Goal: Information Seeking & Learning: Learn about a topic

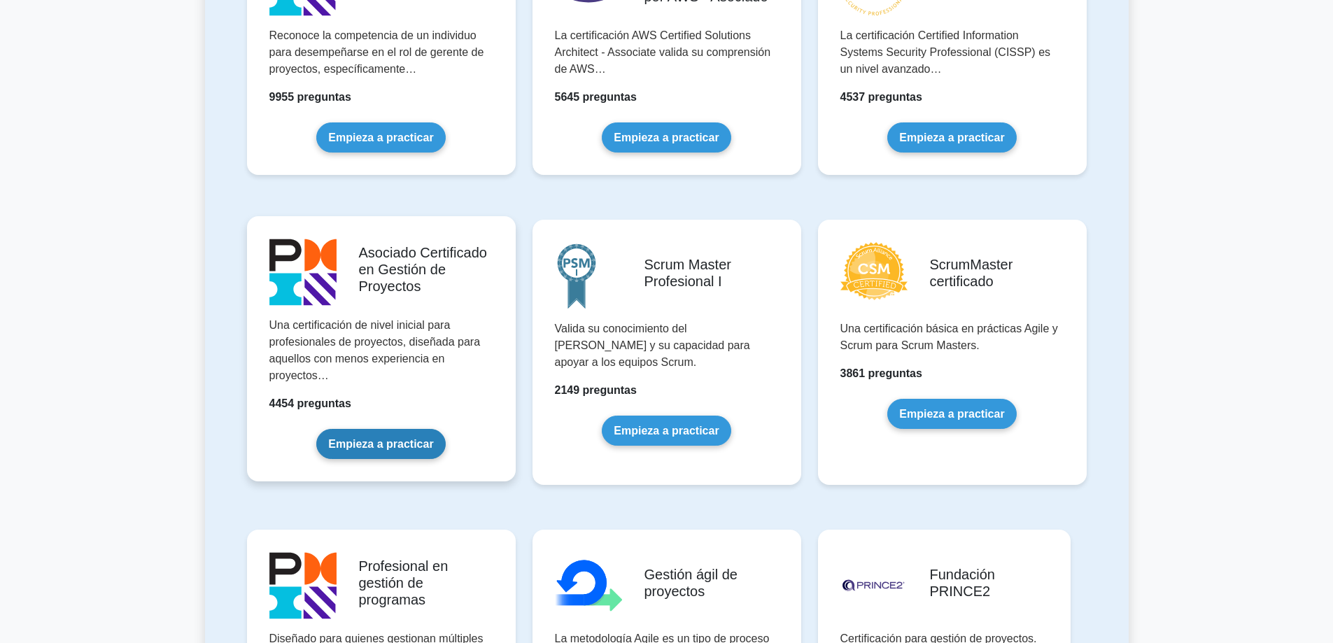
scroll to position [490, 0]
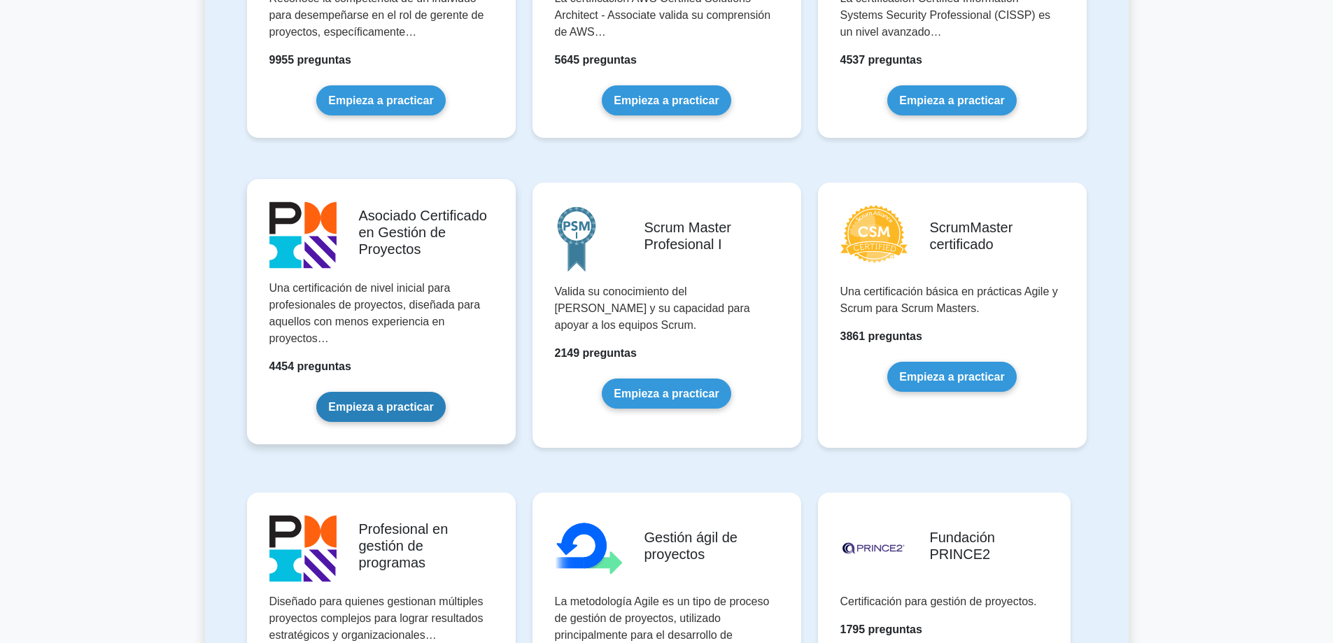
click at [370, 404] on link "Empieza a practicar" at bounding box center [380, 407] width 129 height 30
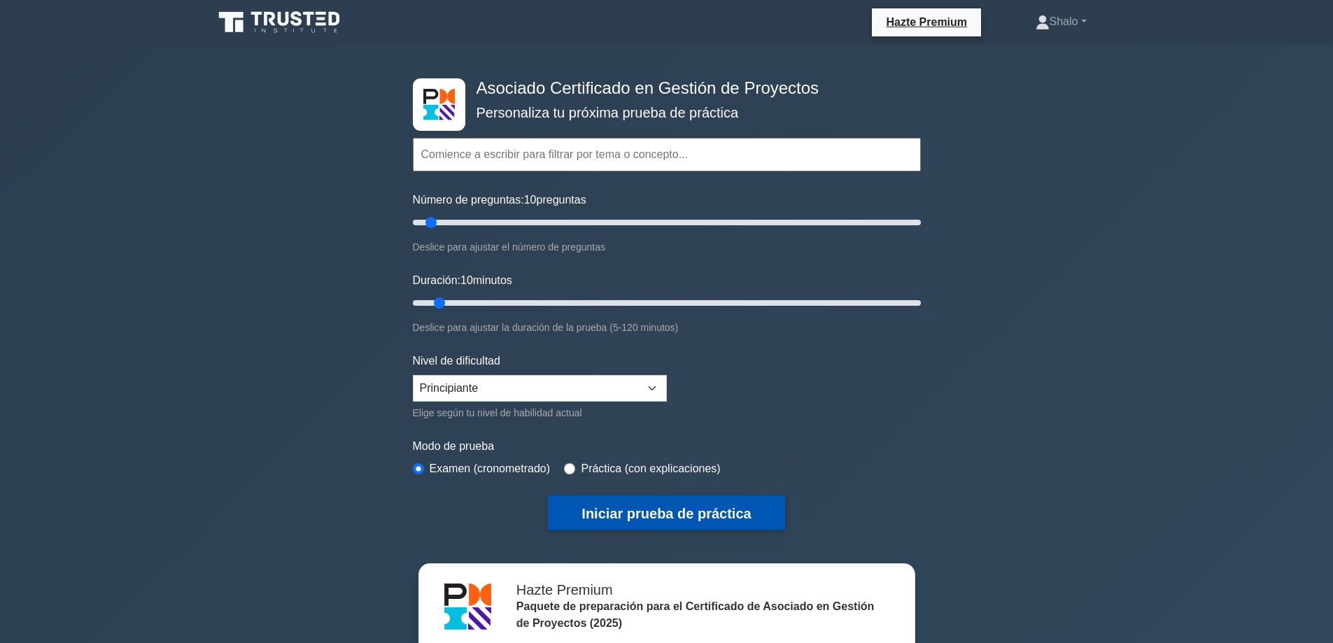
click at [634, 509] on font "Iniciar prueba de práctica" at bounding box center [666, 513] width 169 height 15
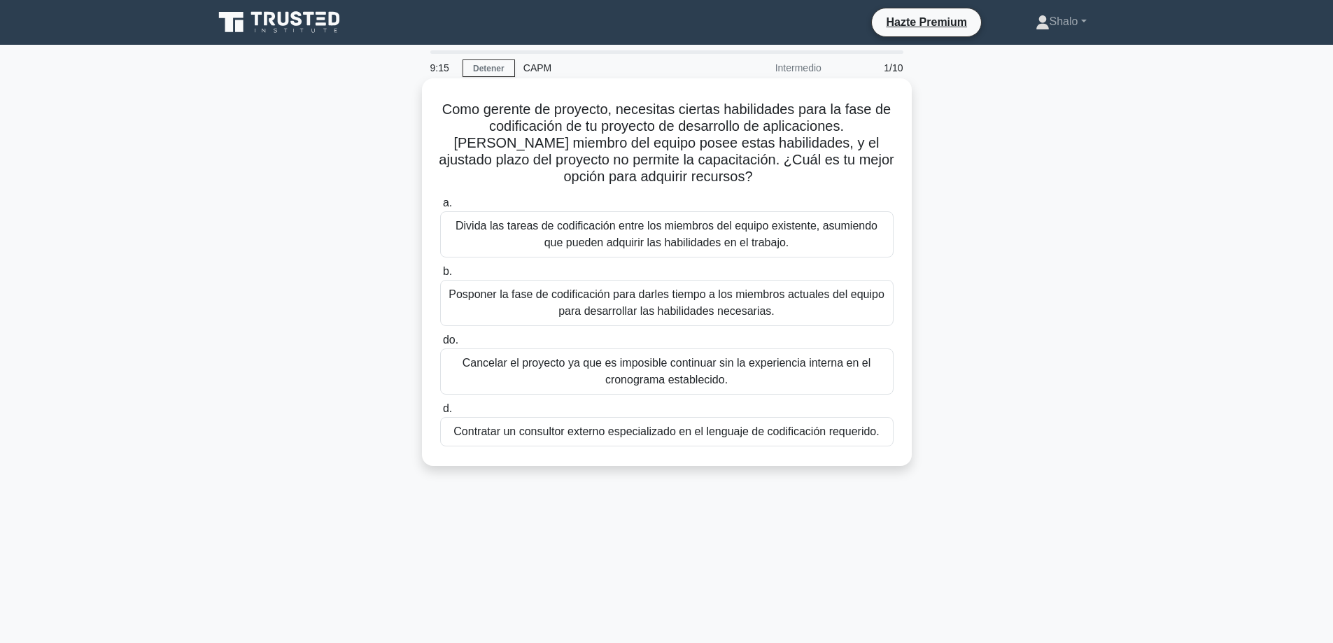
click at [694, 233] on font "Divida las tareas de codificación entre los miembros del equipo existente, asum…" at bounding box center [667, 234] width 422 height 29
click at [440, 208] on input "a. Divida las tareas de codificación entre los miembros del equipo existente, a…" at bounding box center [440, 203] width 0 height 9
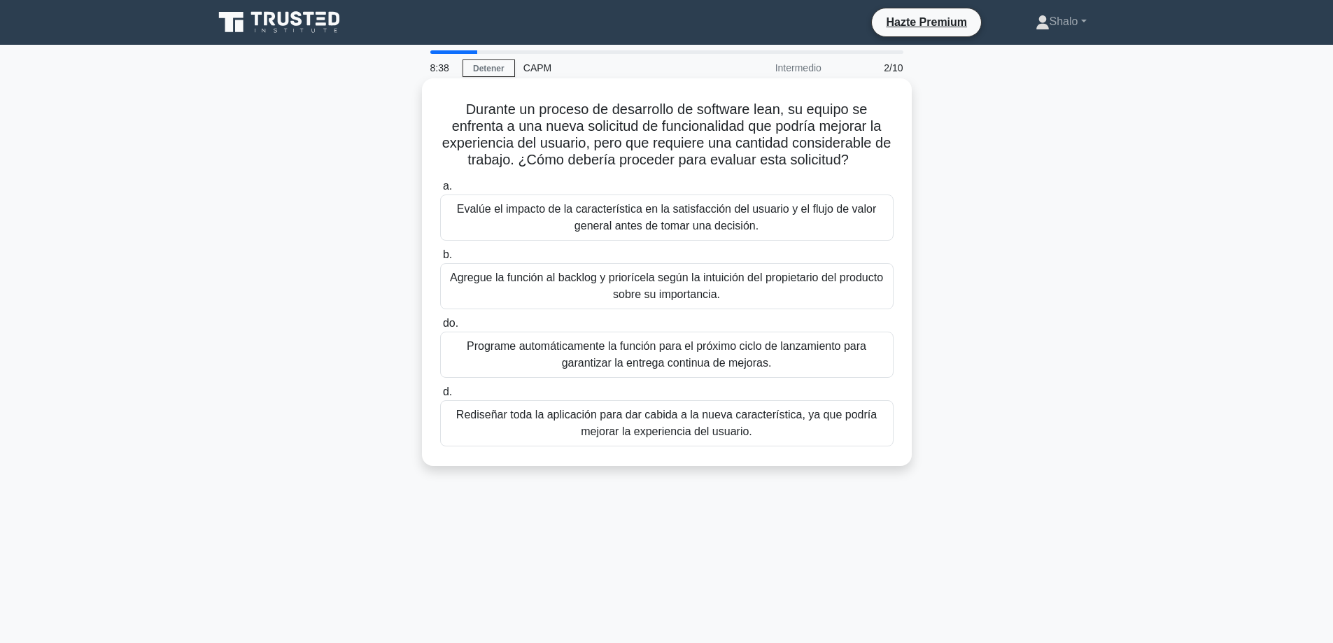
click at [667, 224] on font "Evalúe el impacto de la característica en la satisfacción del usuario y el fluj…" at bounding box center [666, 217] width 419 height 29
click at [440, 191] on input "a. Evalúe el impacto de la característica en la satisfacción del usuario y el f…" at bounding box center [440, 186] width 0 height 9
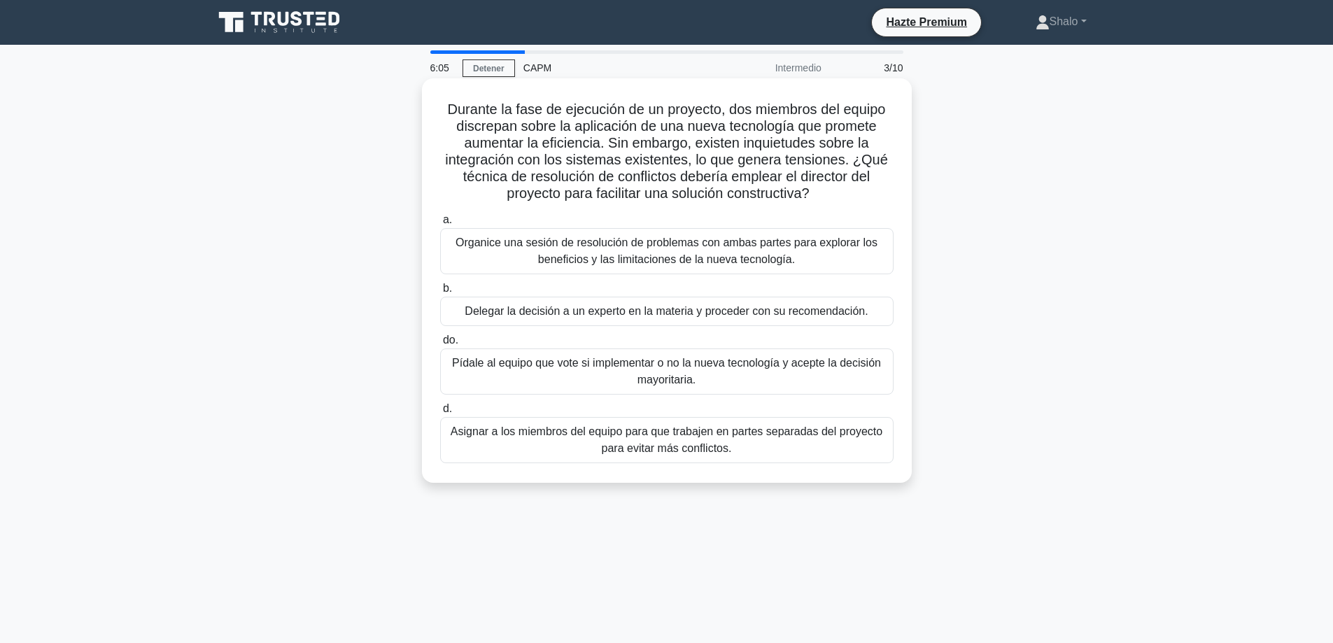
click at [558, 446] on font "Asignar a los miembros del equipo para que trabajen en partes separadas del pro…" at bounding box center [667, 440] width 441 height 34
click at [440, 414] on input "d. Asignar a los miembros del equipo para que trabajen en partes separadas del …" at bounding box center [440, 409] width 0 height 9
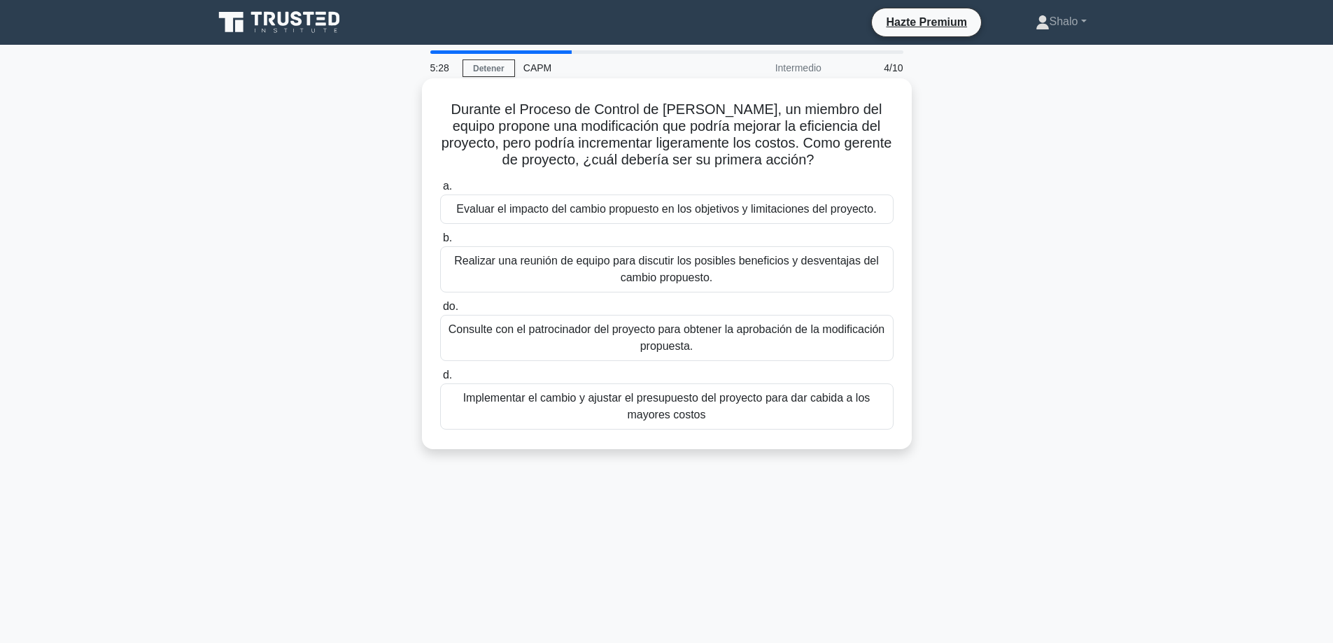
click at [617, 276] on font "Realizar una reunión de equipo para discutir los posibles beneficios y desventa…" at bounding box center [667, 270] width 441 height 34
click at [440, 243] on input "b. Realizar una reunión de equipo para discutir los posibles beneficios y desve…" at bounding box center [440, 238] width 0 height 9
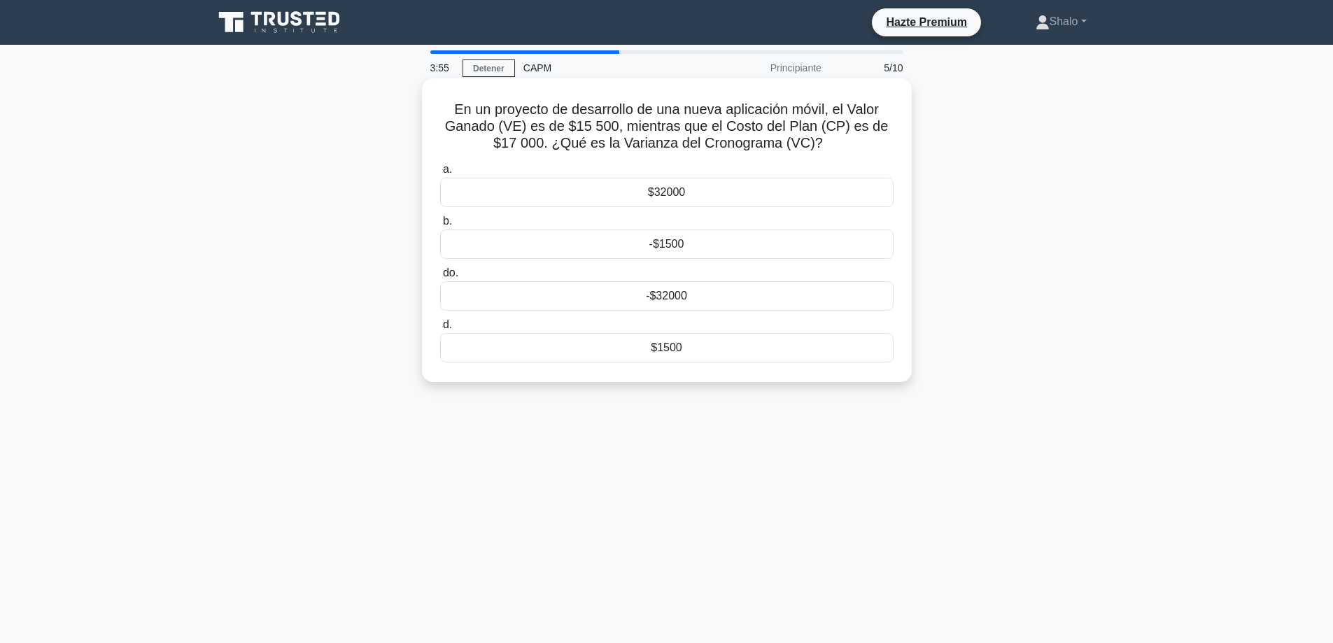
click at [664, 352] on font "$1500" at bounding box center [666, 348] width 31 height 12
click at [440, 330] on input "d. $1500" at bounding box center [440, 325] width 0 height 9
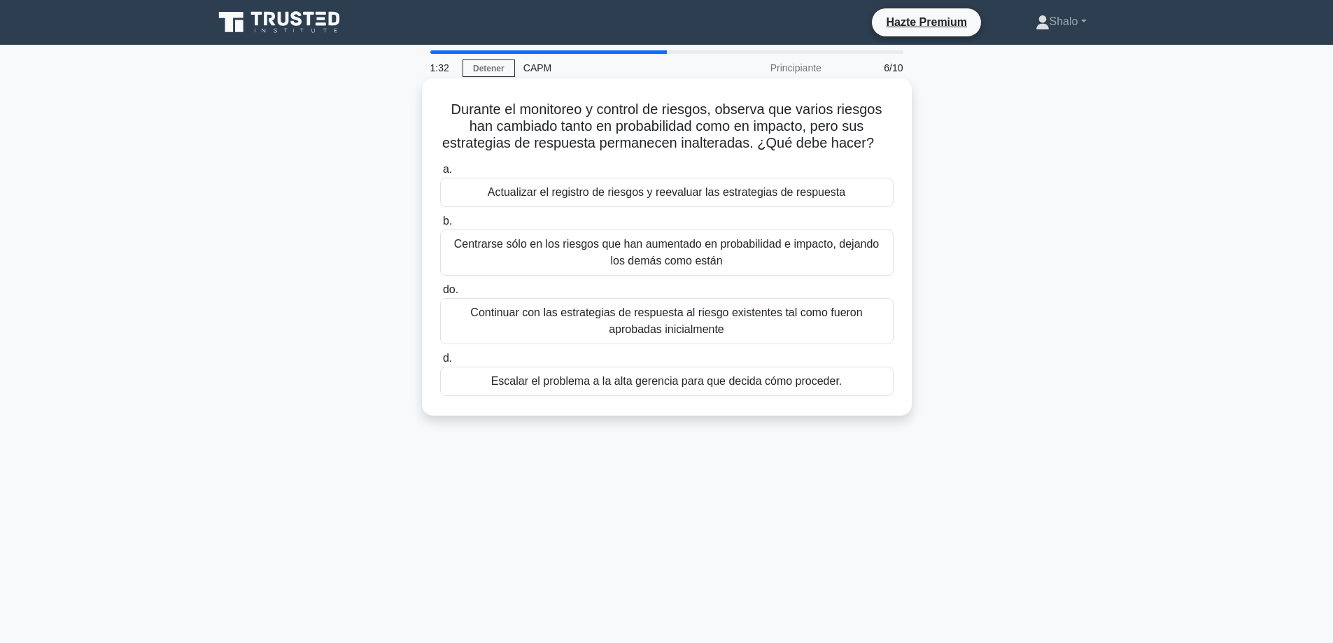
click at [564, 253] on font "Centrarse sólo en los riesgos que han aumentado en probabilidad e impacto, deja…" at bounding box center [667, 253] width 441 height 34
click at [440, 226] on input "b. Centrarse sólo en los riesgos que han aumentado en probabilidad e impacto, d…" at bounding box center [440, 221] width 0 height 9
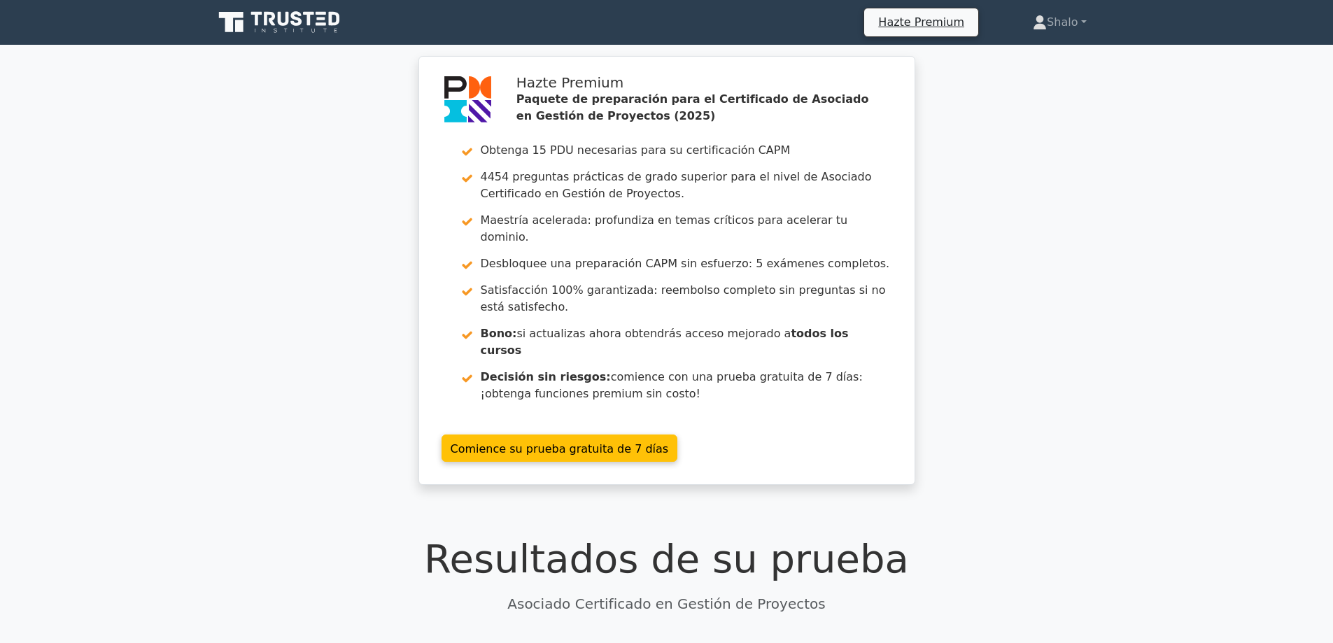
click at [971, 321] on div "Hazte Premium Paquete de preparación para el Certificado de Asociado en Gestión…" at bounding box center [666, 279] width 1333 height 446
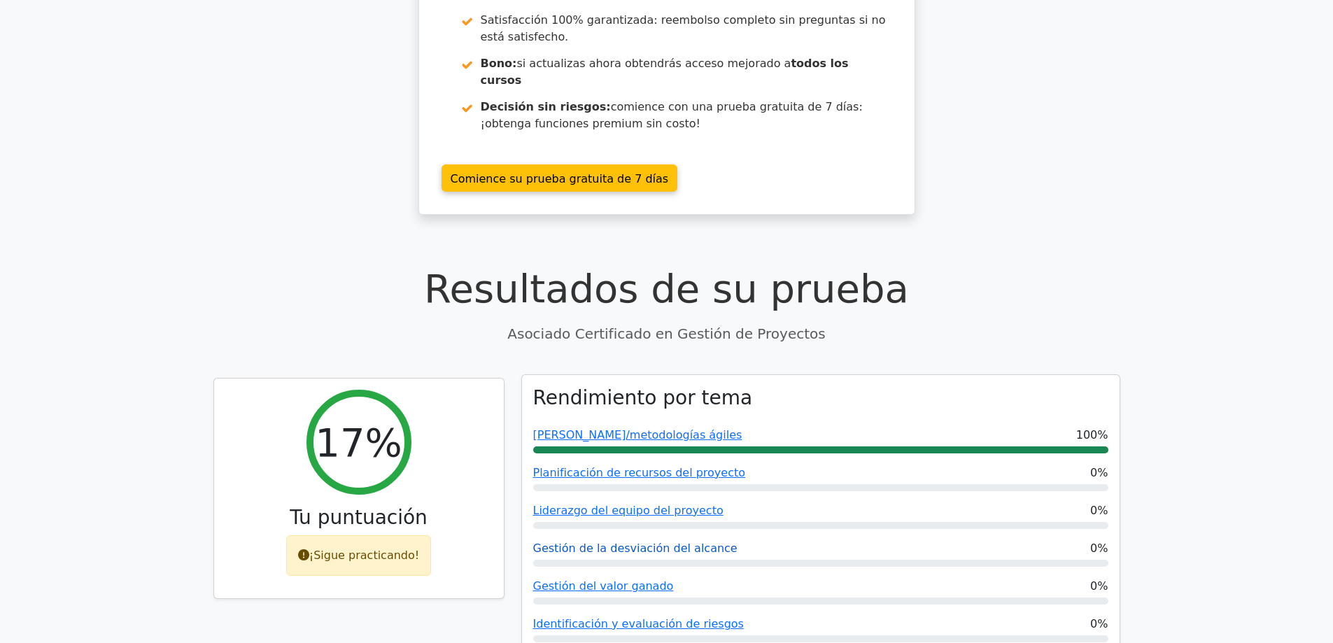
scroll to position [280, 0]
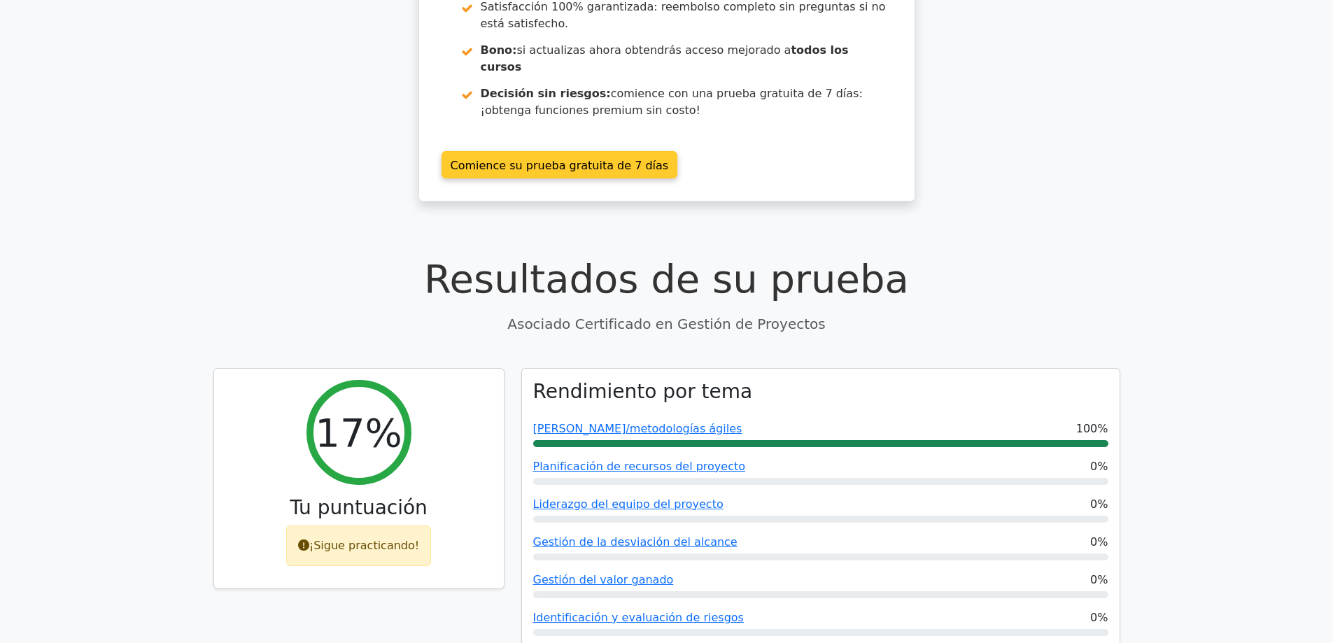
click at [545, 151] on link "Comience su prueba gratuita de 7 días" at bounding box center [560, 164] width 237 height 27
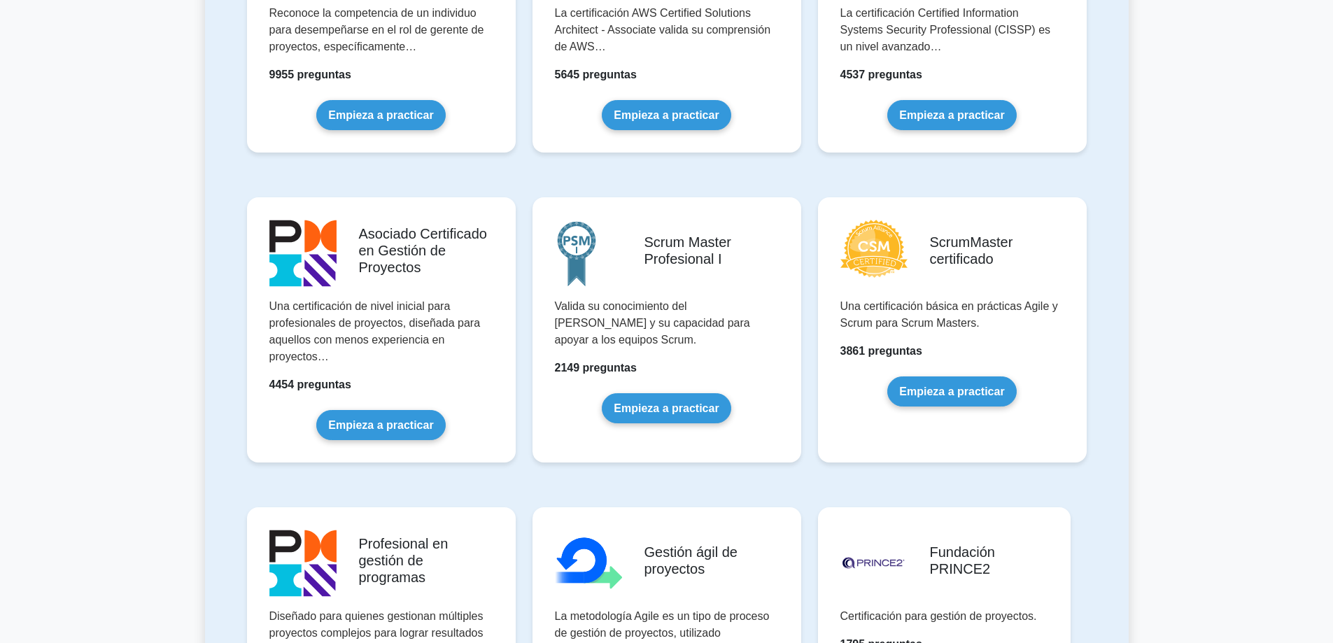
scroll to position [490, 0]
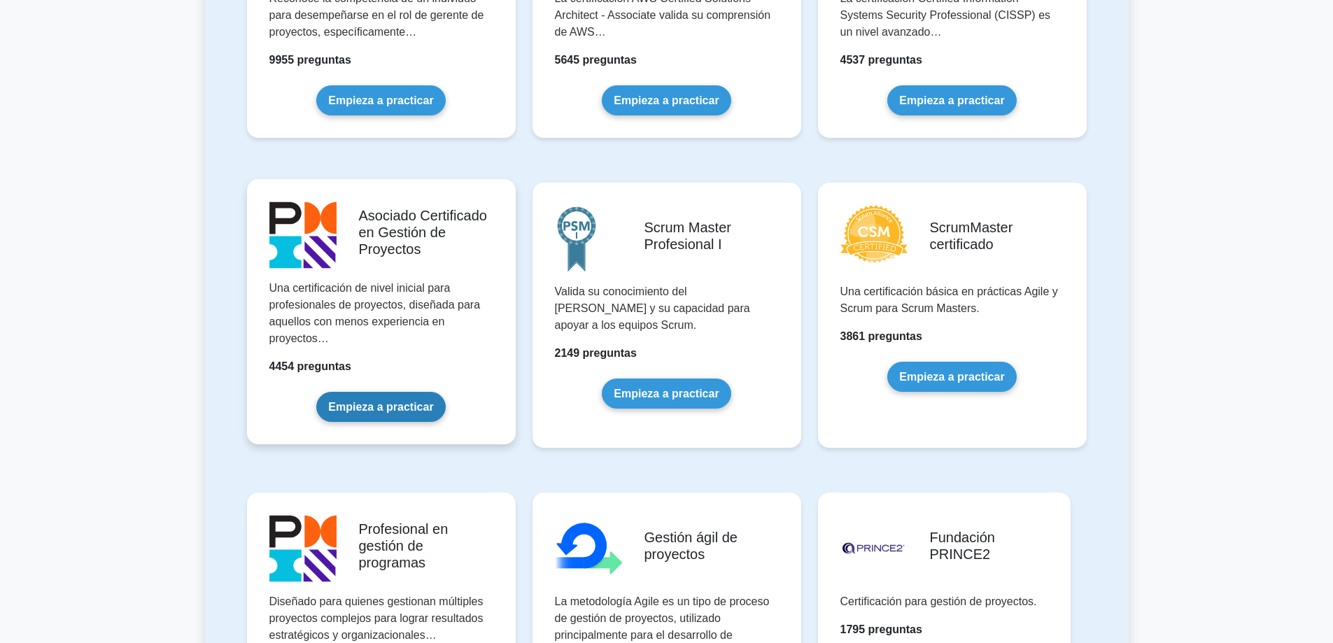
click at [384, 409] on link "Empieza a practicar" at bounding box center [380, 407] width 129 height 30
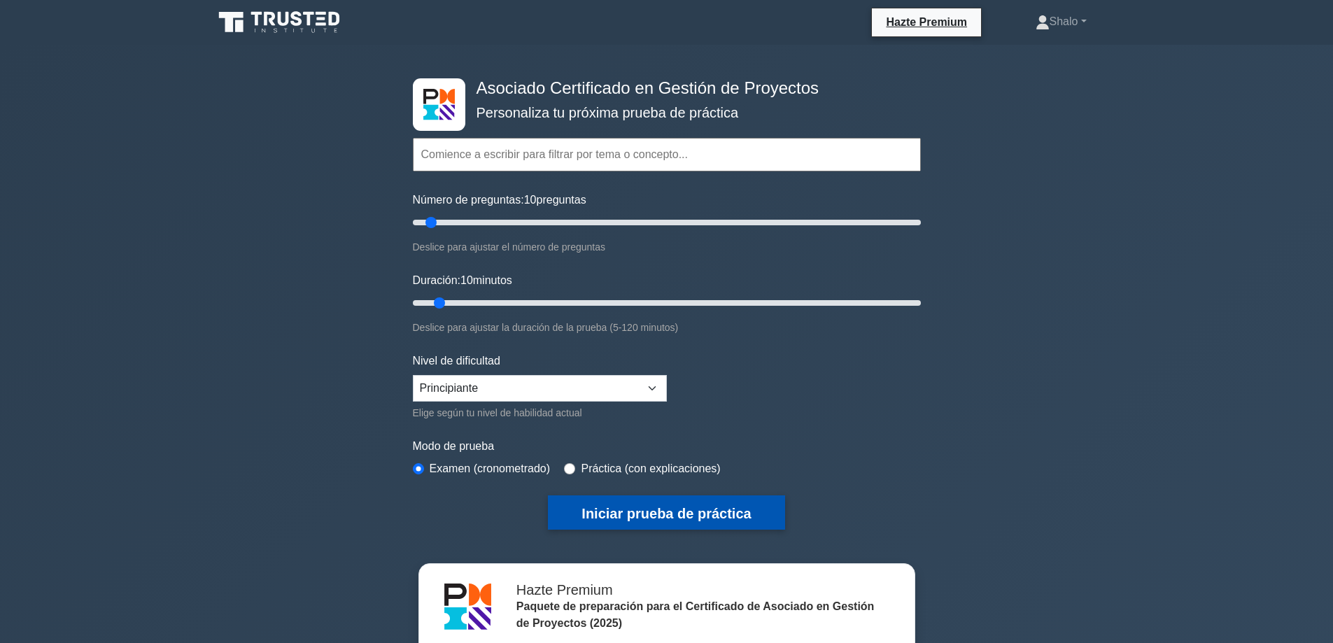
click at [612, 505] on font "Iniciar prueba de práctica" at bounding box center [666, 512] width 169 height 15
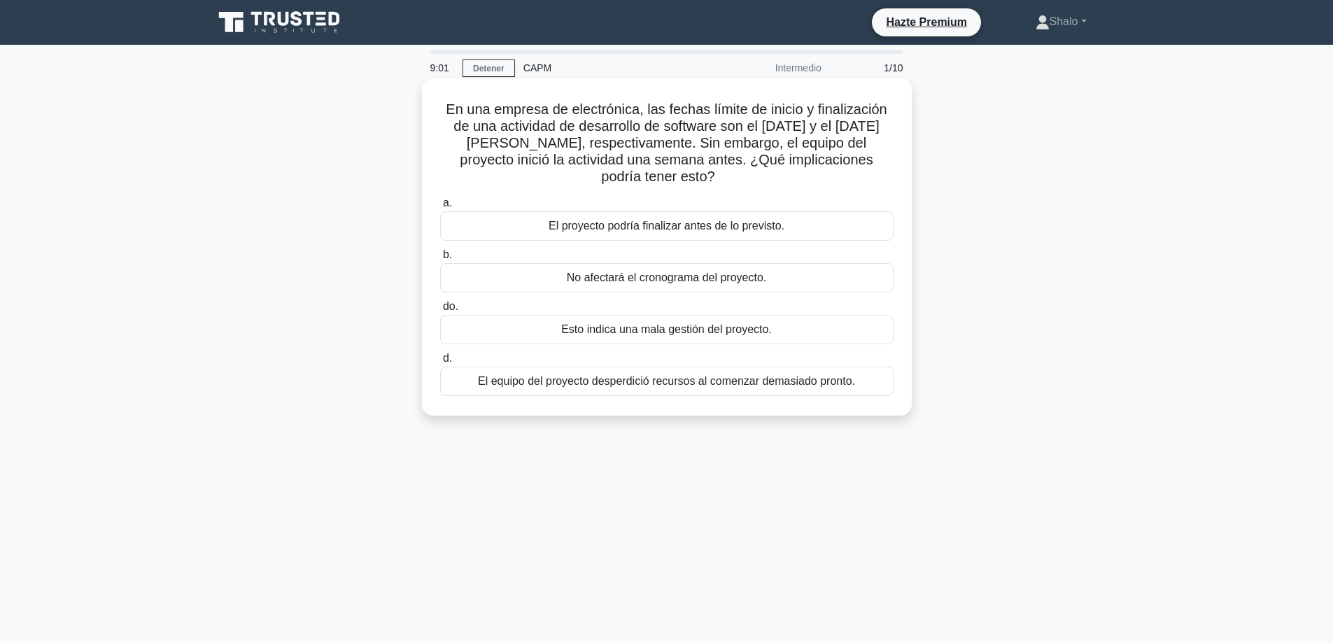
click at [657, 220] on font "El proyecto podría finalizar antes de lo previsto." at bounding box center [667, 226] width 236 height 12
click at [440, 206] on input "a. El proyecto podría finalizar antes de lo previsto." at bounding box center [440, 203] width 0 height 9
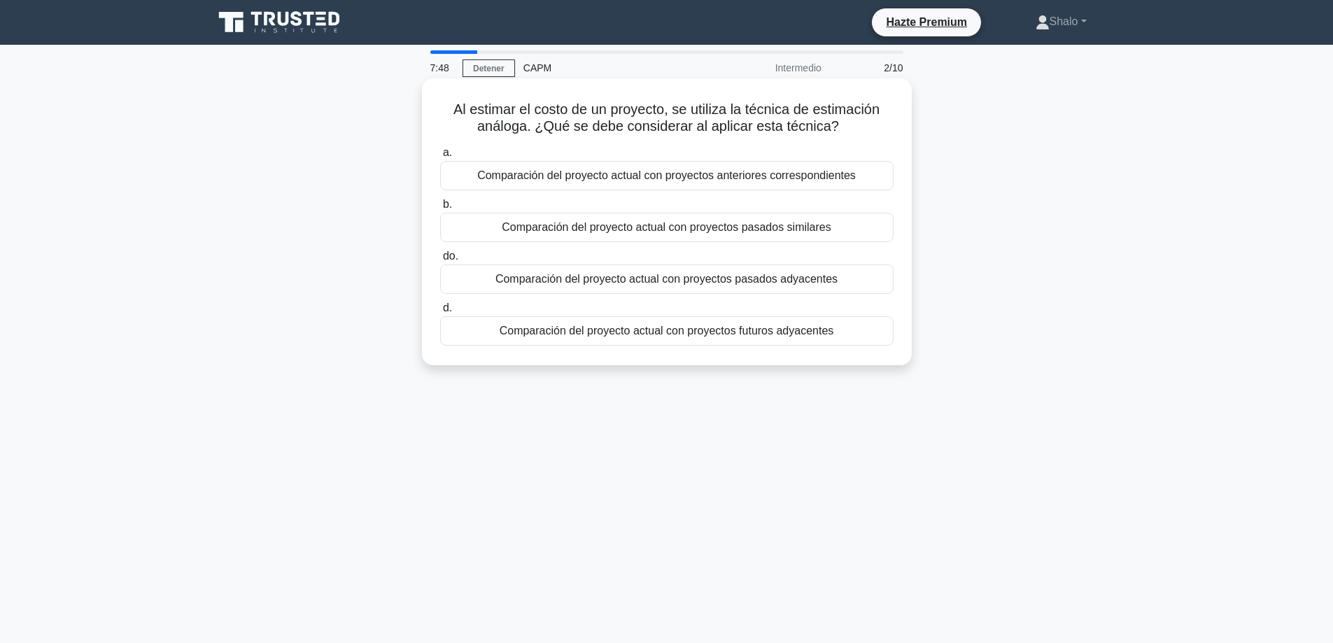
click at [605, 281] on font "Comparación del proyecto actual con proyectos pasados ​​adyacentes" at bounding box center [667, 279] width 342 height 12
click at [440, 261] on input "do. Comparación del proyecto actual con proyectos pasados ​​adyacentes" at bounding box center [440, 256] width 0 height 9
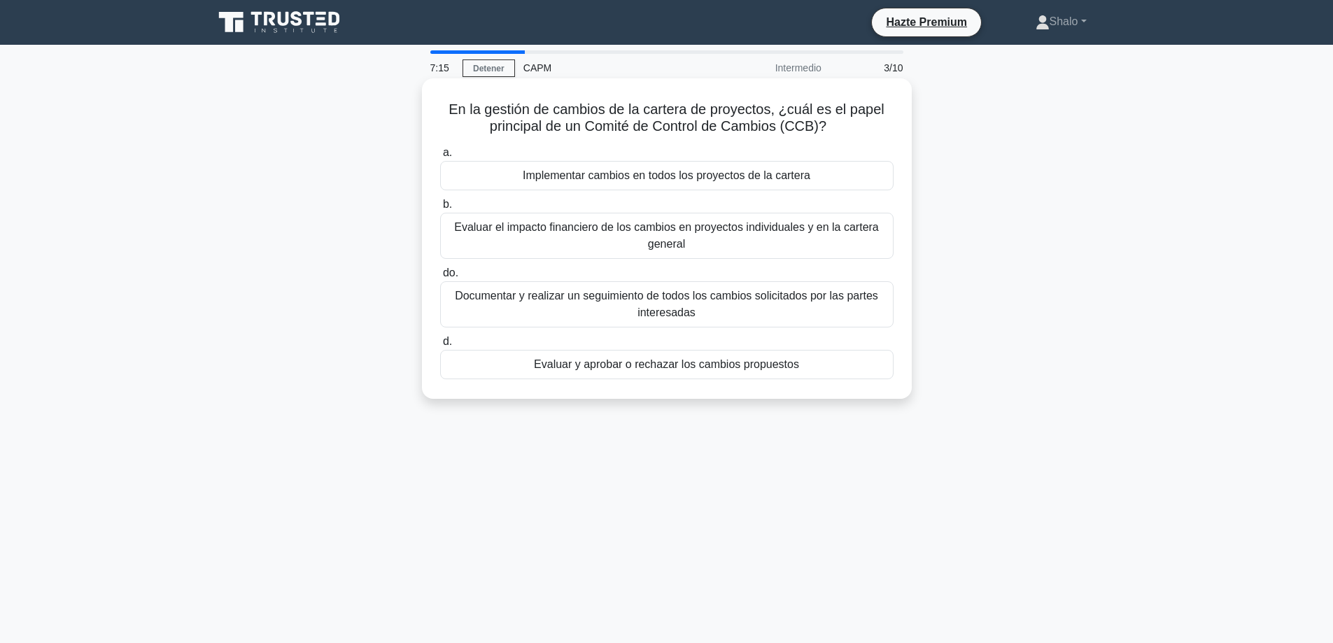
click at [701, 171] on font "Implementar cambios en todos los proyectos de la cartera" at bounding box center [667, 175] width 288 height 12
click at [440, 157] on input "a. Implementar cambios en todos los proyectos de la cartera" at bounding box center [440, 152] width 0 height 9
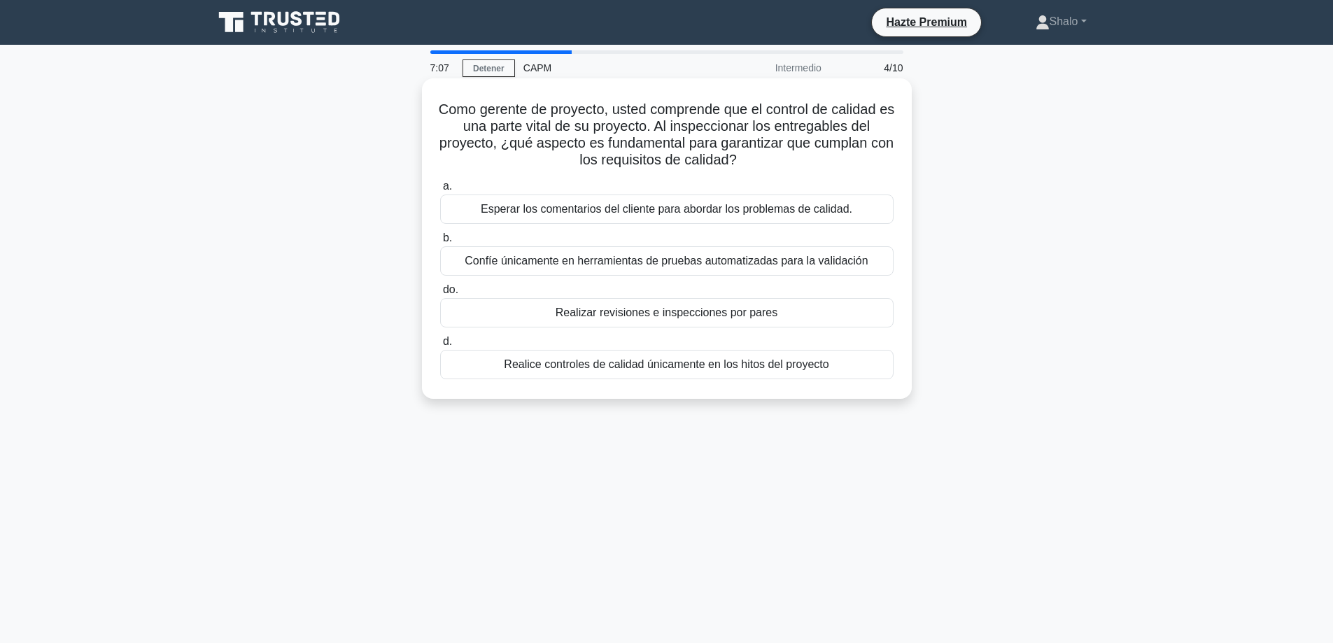
click at [567, 215] on font "Esperar los comentarios del cliente para abordar los problemas de calidad." at bounding box center [667, 209] width 372 height 12
click at [440, 191] on input "a. Esperar los comentarios del cliente para abordar los problemas de calidad." at bounding box center [440, 186] width 0 height 9
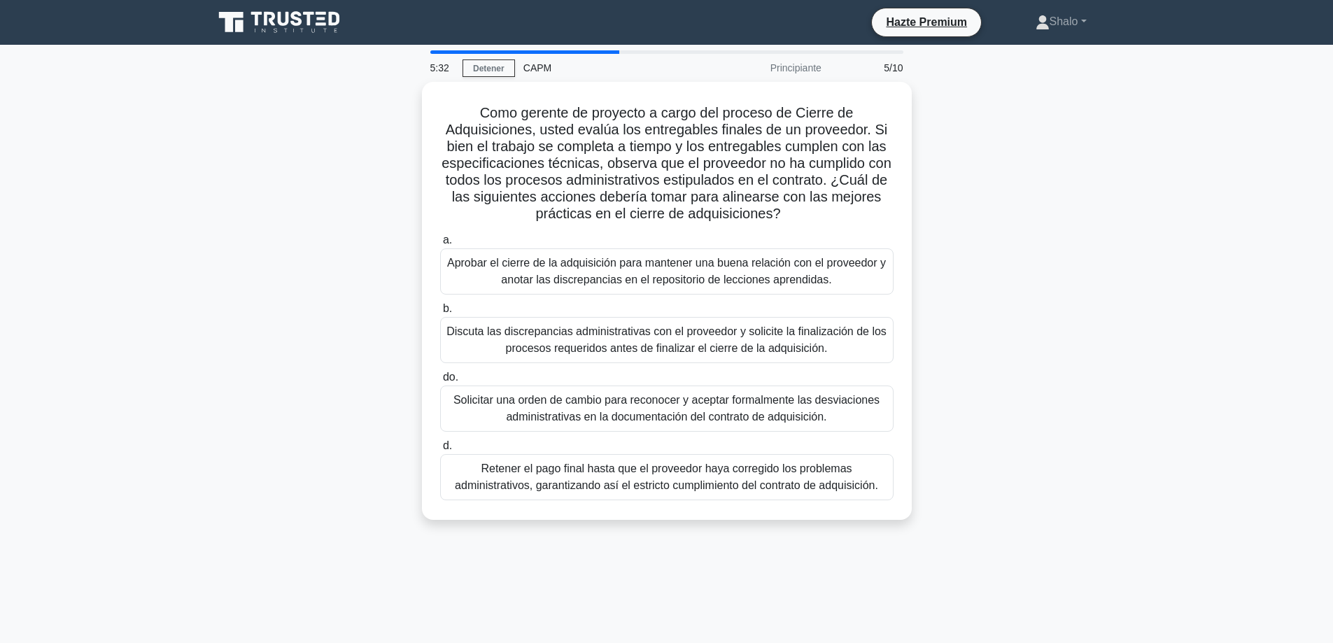
drag, startPoint x: 616, startPoint y: 176, endPoint x: 986, endPoint y: 487, distance: 482.9
click at [986, 487] on div "Como gerente de proyecto a cargo del proceso de Cierre de Adquisiciones, usted …" at bounding box center [667, 309] width 924 height 455
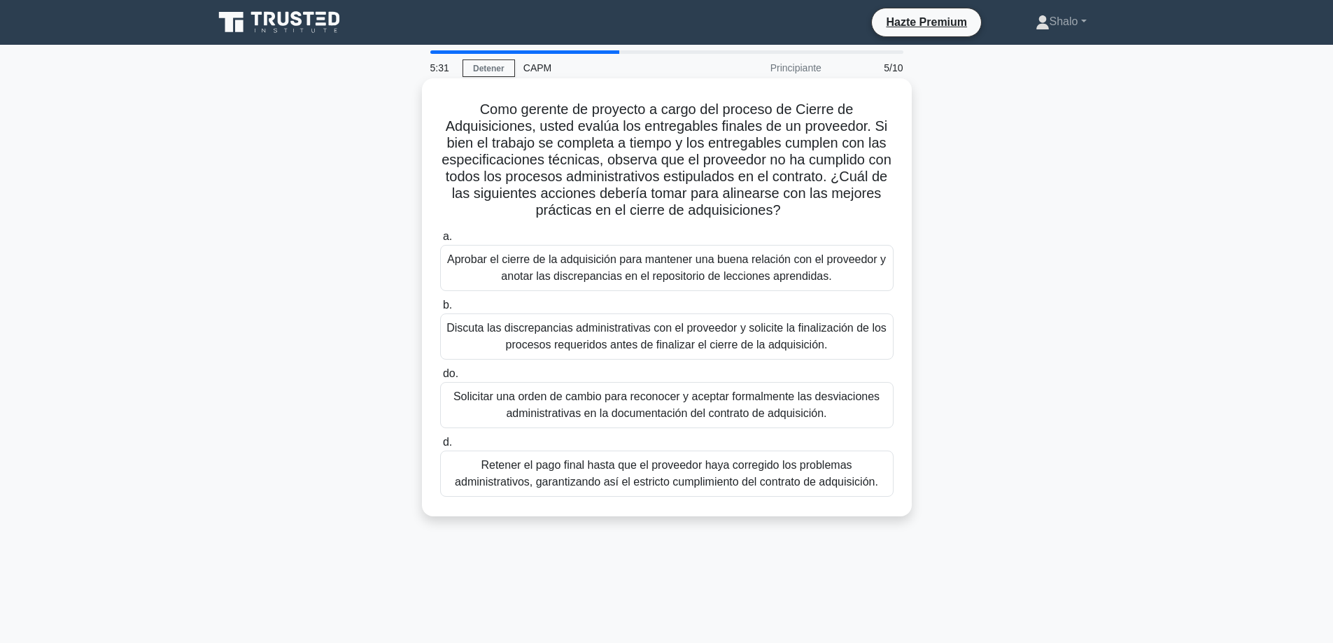
click at [601, 346] on font "Discuta las discrepancias administrativas con el proveedor y solicite la finali…" at bounding box center [667, 336] width 440 height 29
click at [440, 310] on input "b. Discuta las discrepancias administrativas con el proveedor y solicite la fin…" at bounding box center [440, 305] width 0 height 9
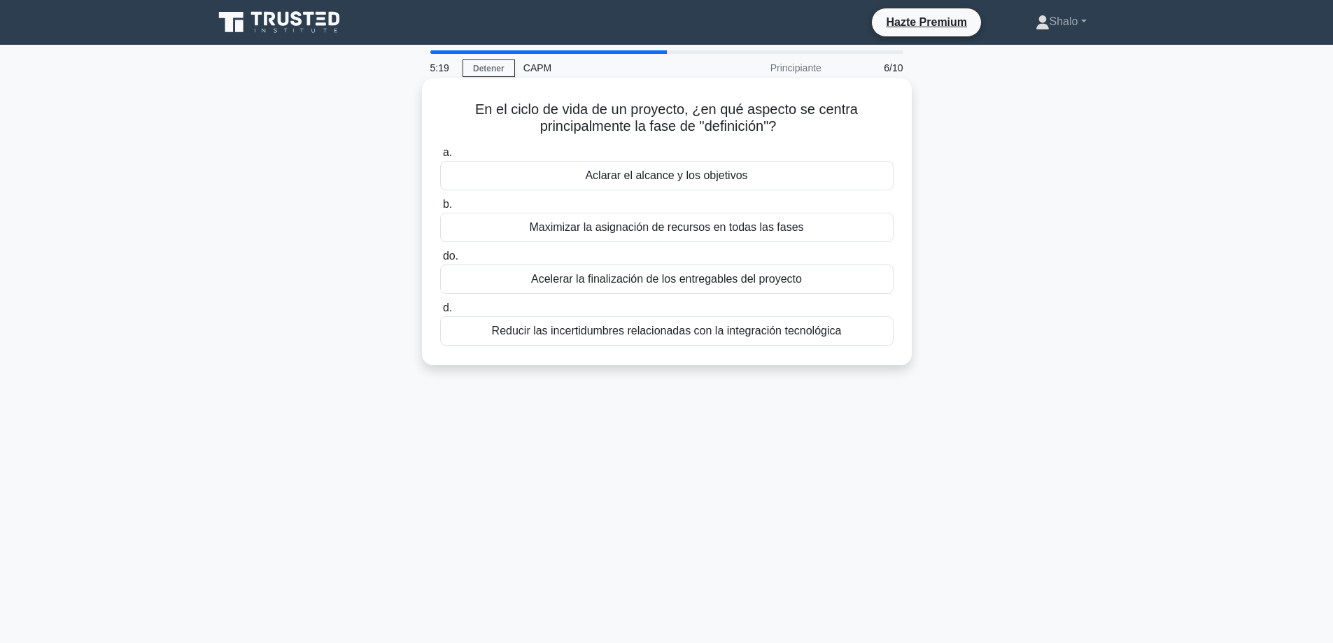
click at [640, 181] on font "Aclarar el alcance y los objetivos" at bounding box center [666, 175] width 162 height 12
click at [440, 157] on input "a. Aclarar el alcance y los objetivos" at bounding box center [440, 152] width 0 height 9
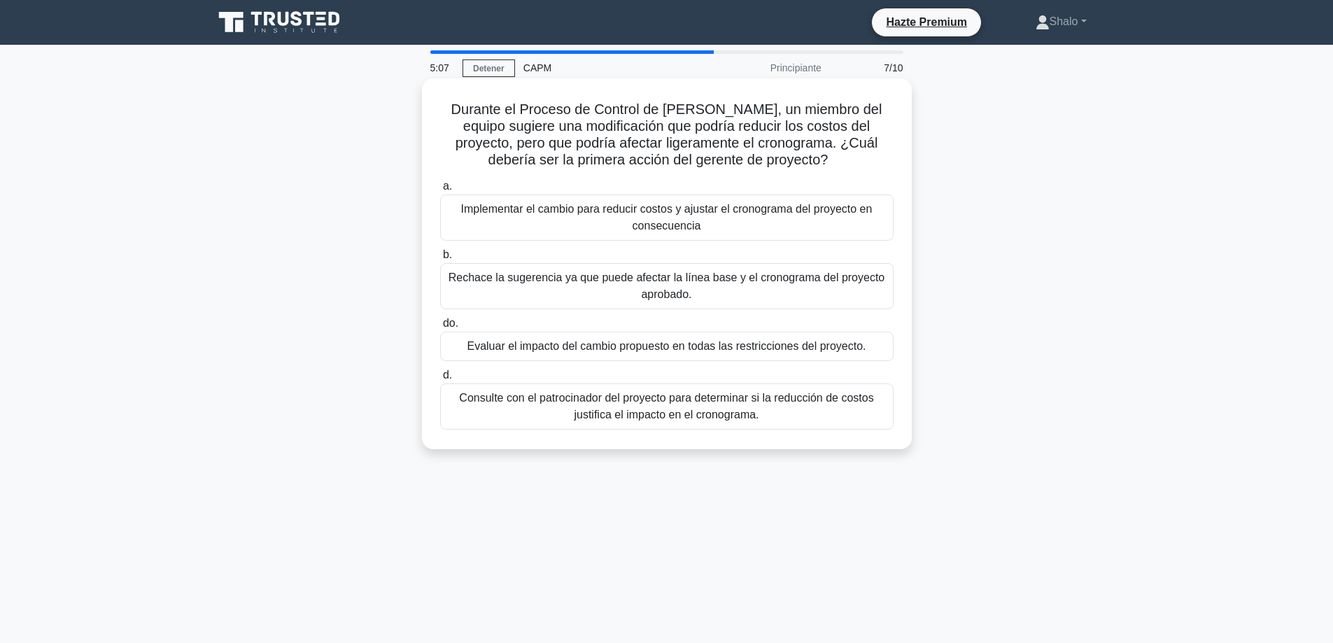
click at [643, 349] on font "Evaluar el impacto del cambio propuesto en todas las restricciones del proyecto." at bounding box center [666, 346] width 399 height 12
click at [440, 328] on input "do. Evaluar el impacto del cambio propuesto en todas las restricciones del proy…" at bounding box center [440, 323] width 0 height 9
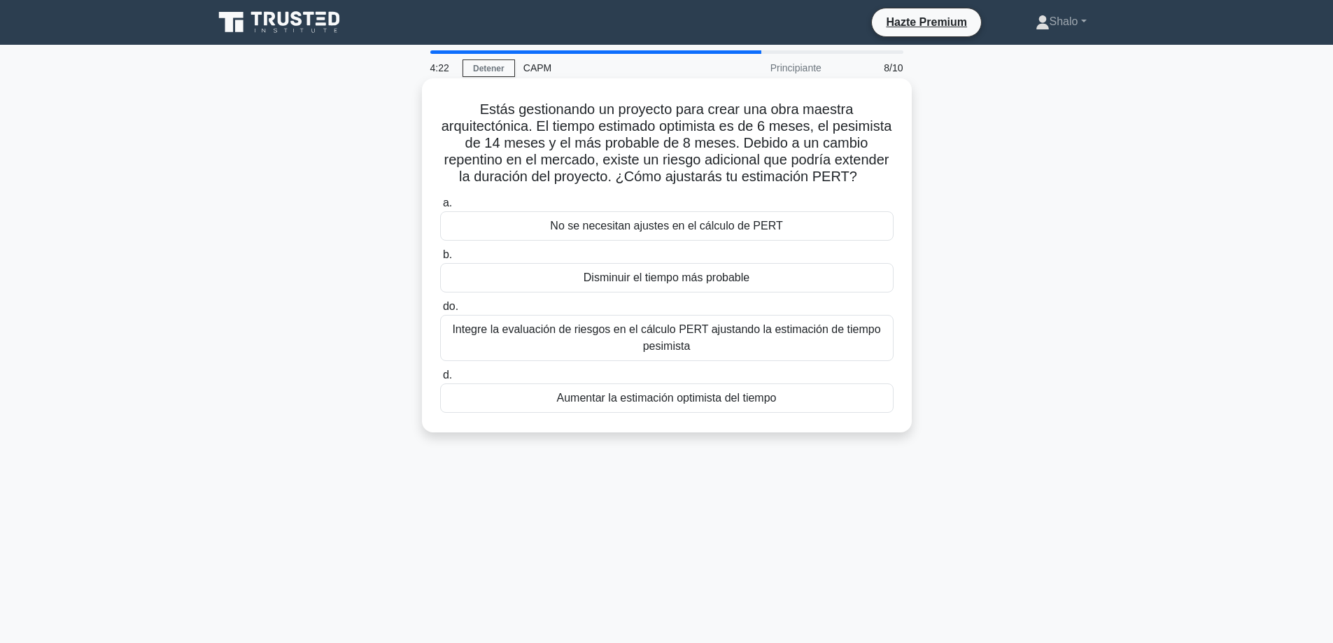
click at [586, 283] on font "Disminuir el tiempo más probable" at bounding box center [667, 278] width 166 height 12
click at [440, 260] on input "b. Disminuir el tiempo más probable" at bounding box center [440, 255] width 0 height 9
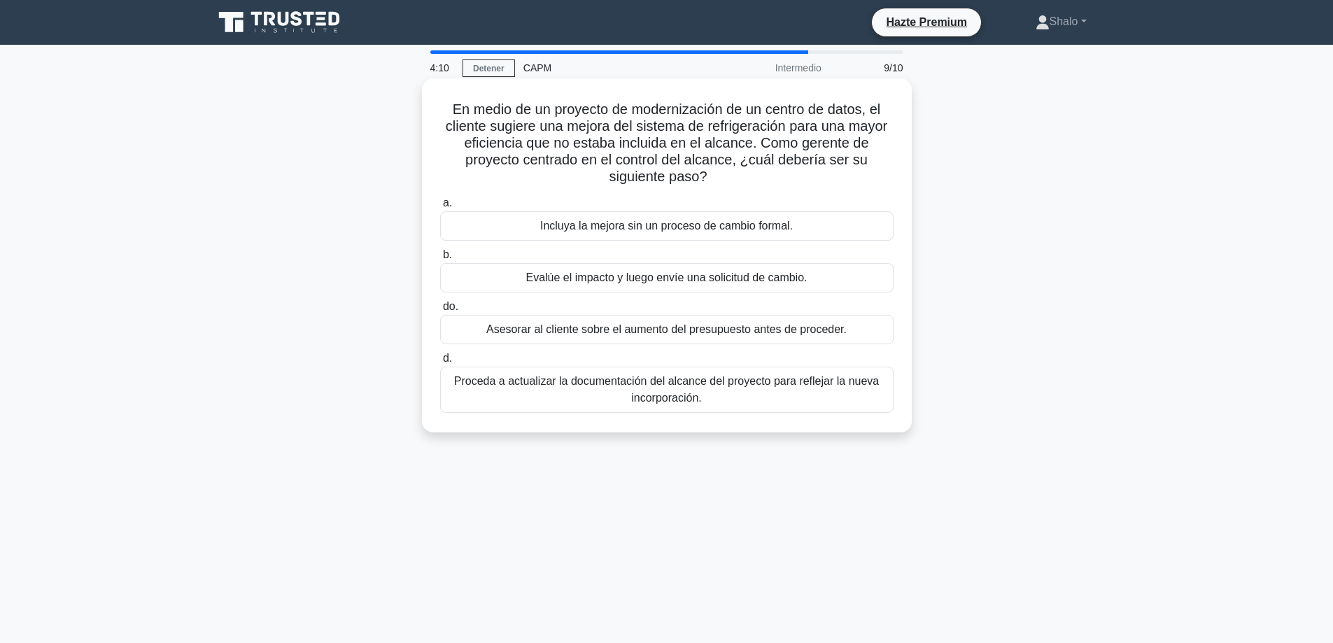
click at [563, 283] on font "Evalúe el impacto y luego envíe una solicitud de cambio." at bounding box center [666, 278] width 281 height 12
click at [440, 260] on input "b. Evalúe el impacto y luego envíe una solicitud de cambio." at bounding box center [440, 255] width 0 height 9
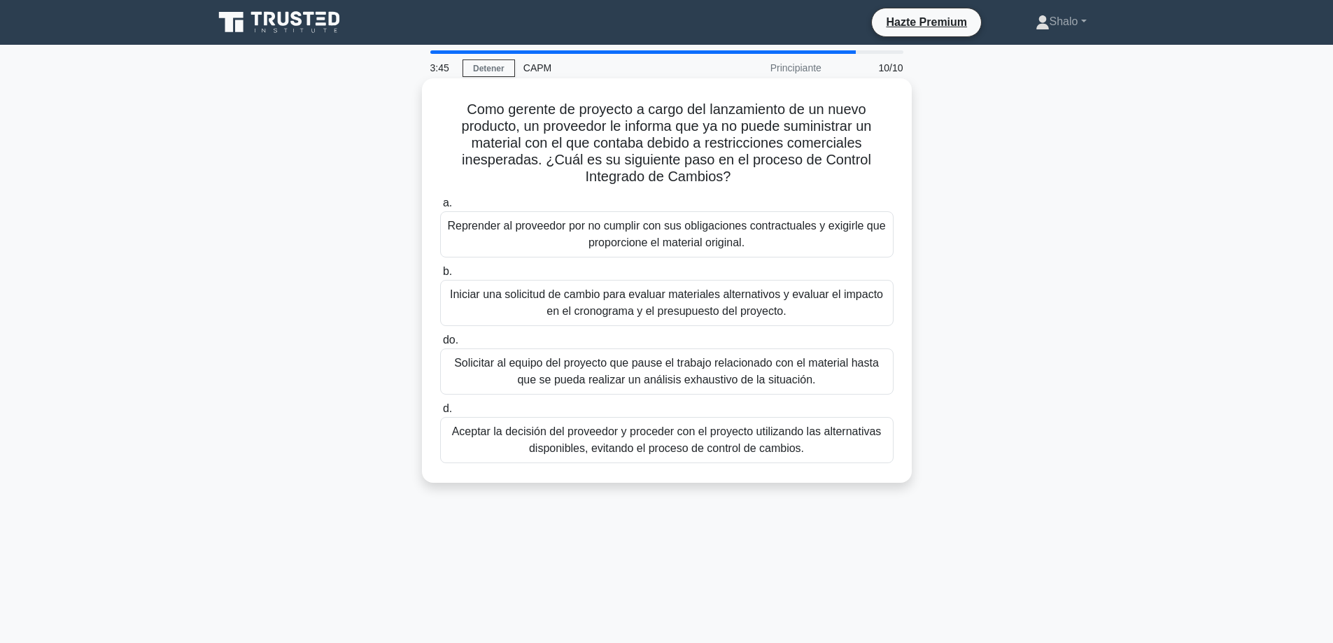
click at [582, 234] on font "Reprender al proveedor por no cumplir con sus obligaciones contractuales y exig…" at bounding box center [666, 234] width 438 height 29
click at [440, 208] on input "a. Reprender al proveedor por no cumplir con sus obligaciones contractuales y e…" at bounding box center [440, 203] width 0 height 9
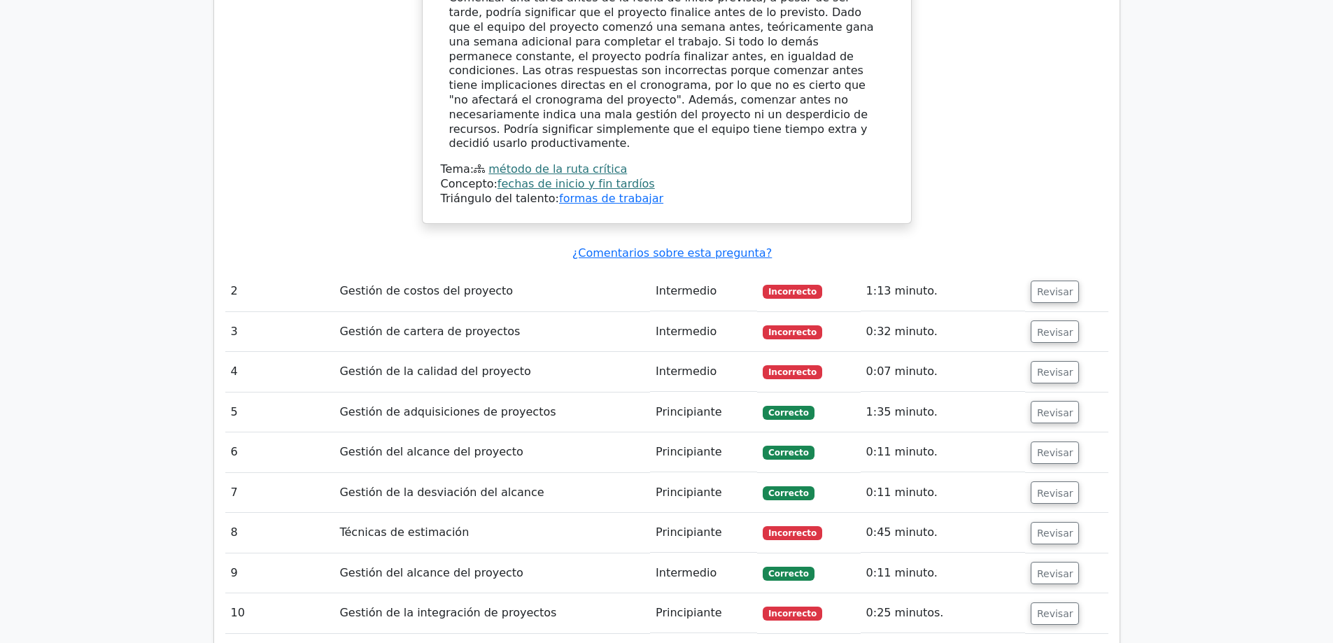
scroll to position [1750, 0]
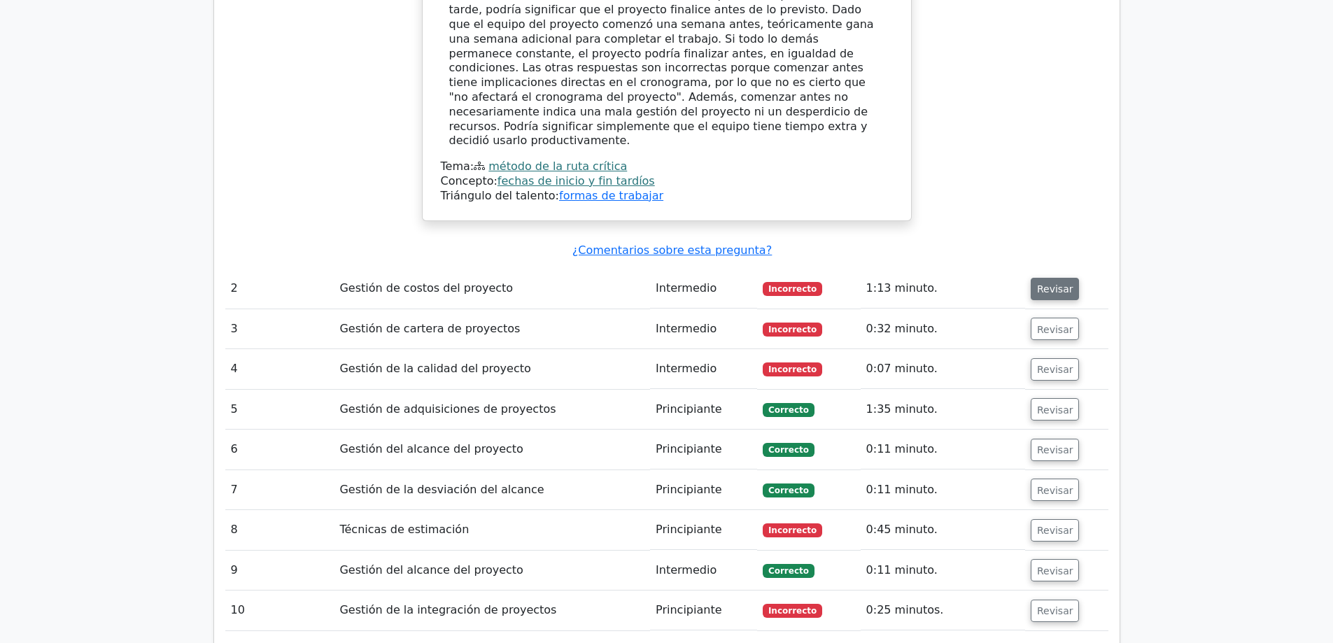
click at [1053, 283] on font "Revisar" at bounding box center [1055, 288] width 36 height 11
